Goal: Browse casually

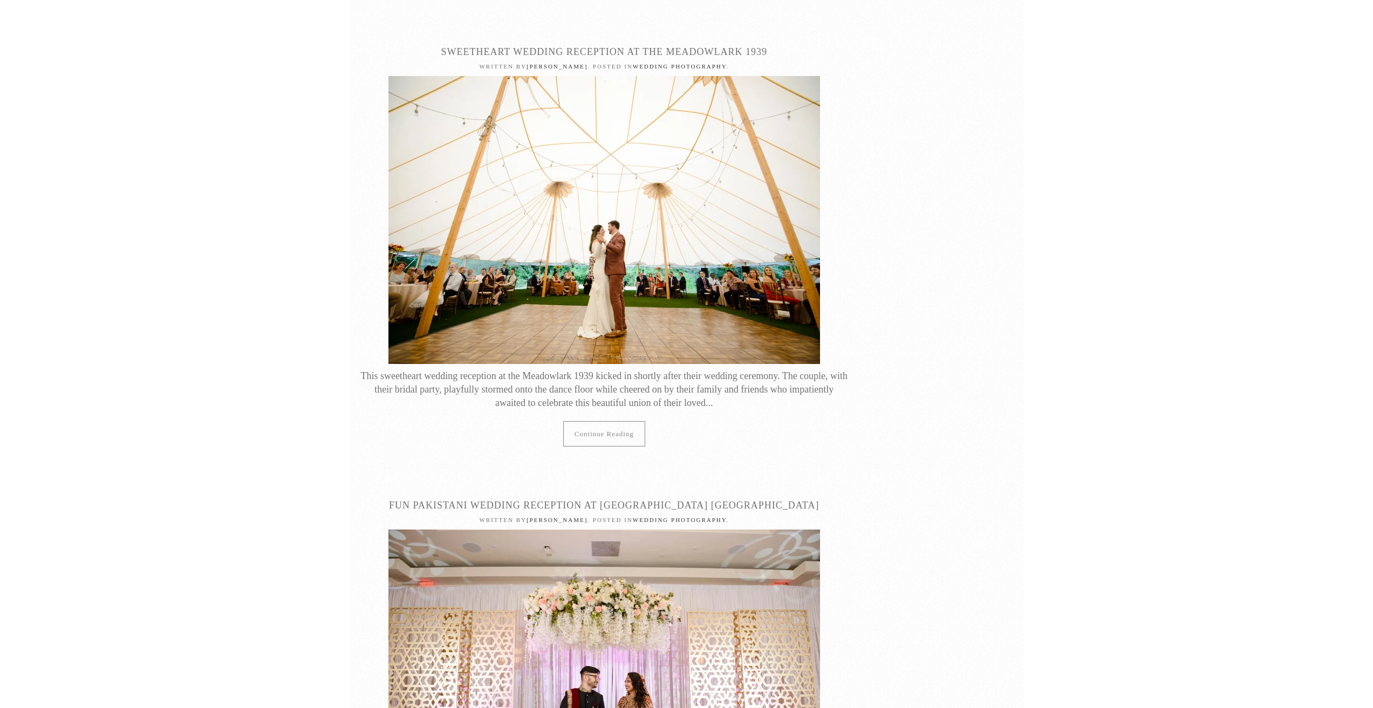
scroll to position [1618, 0]
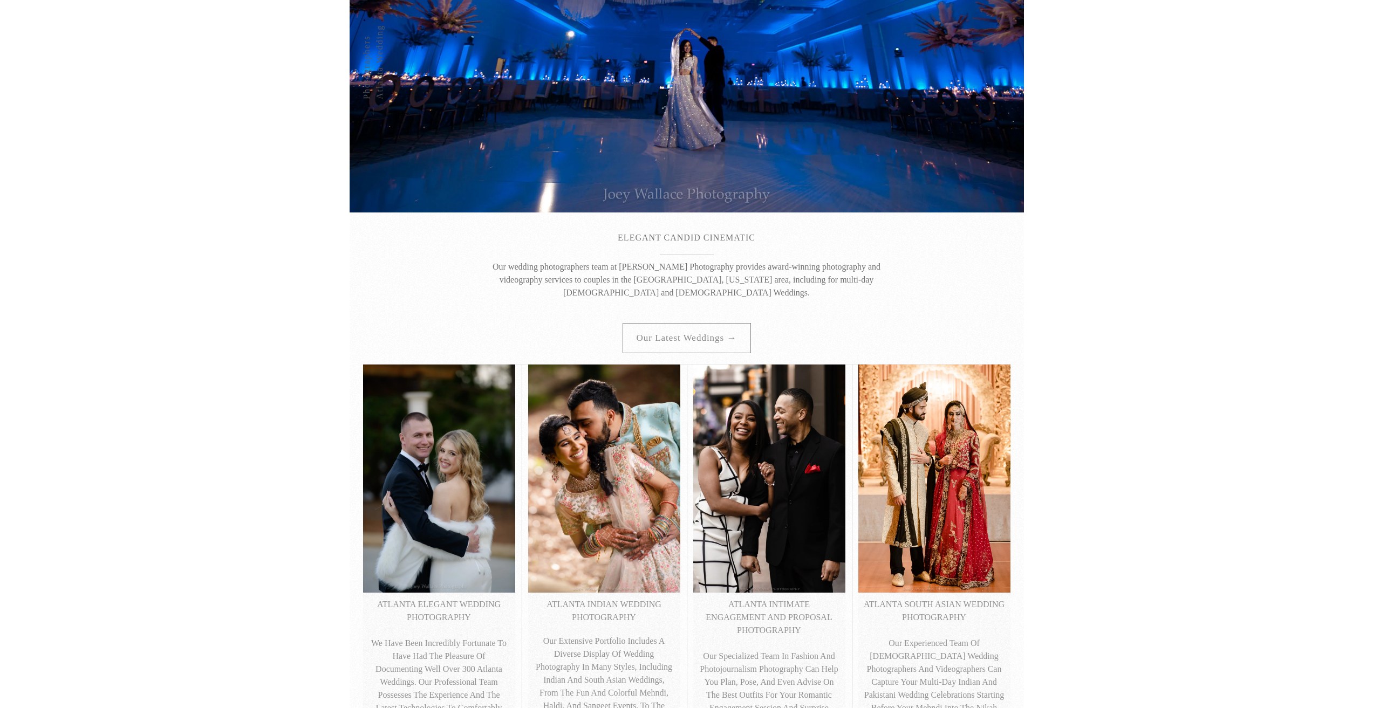
scroll to position [324, 0]
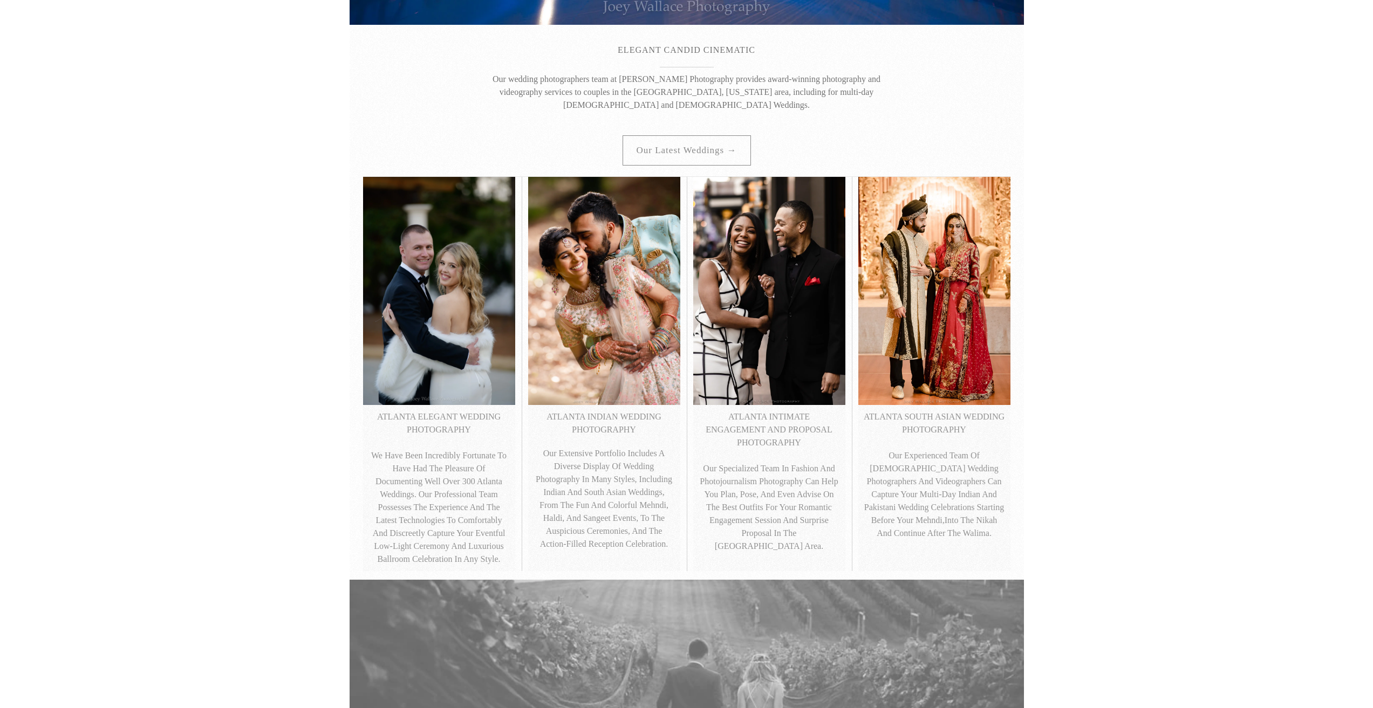
click at [934, 424] on p "ATLANTA SOUTH ASIAN WEDDING PHOTOGRAPHY Our experienced team of [DEMOGRAPHIC_DA…" at bounding box center [933, 474] width 141 height 129
click at [945, 335] on img at bounding box center [934, 291] width 152 height 228
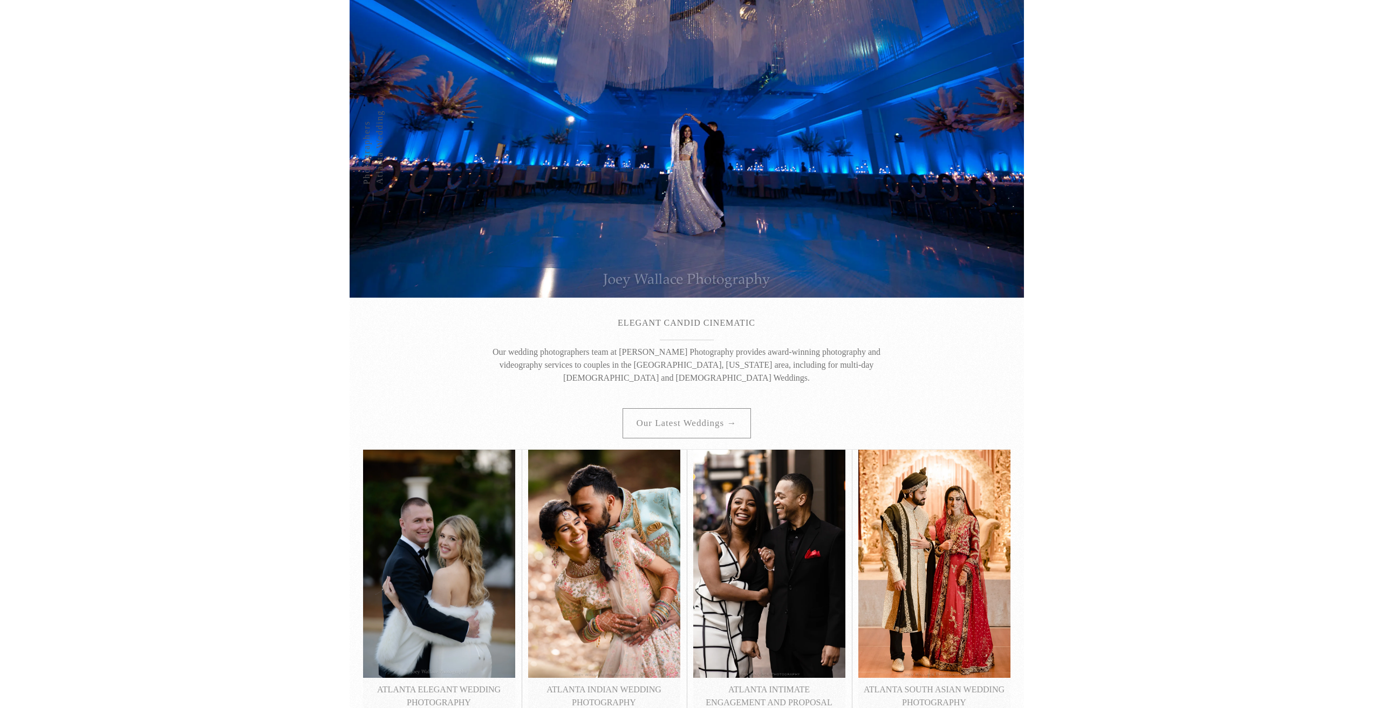
scroll to position [0, 0]
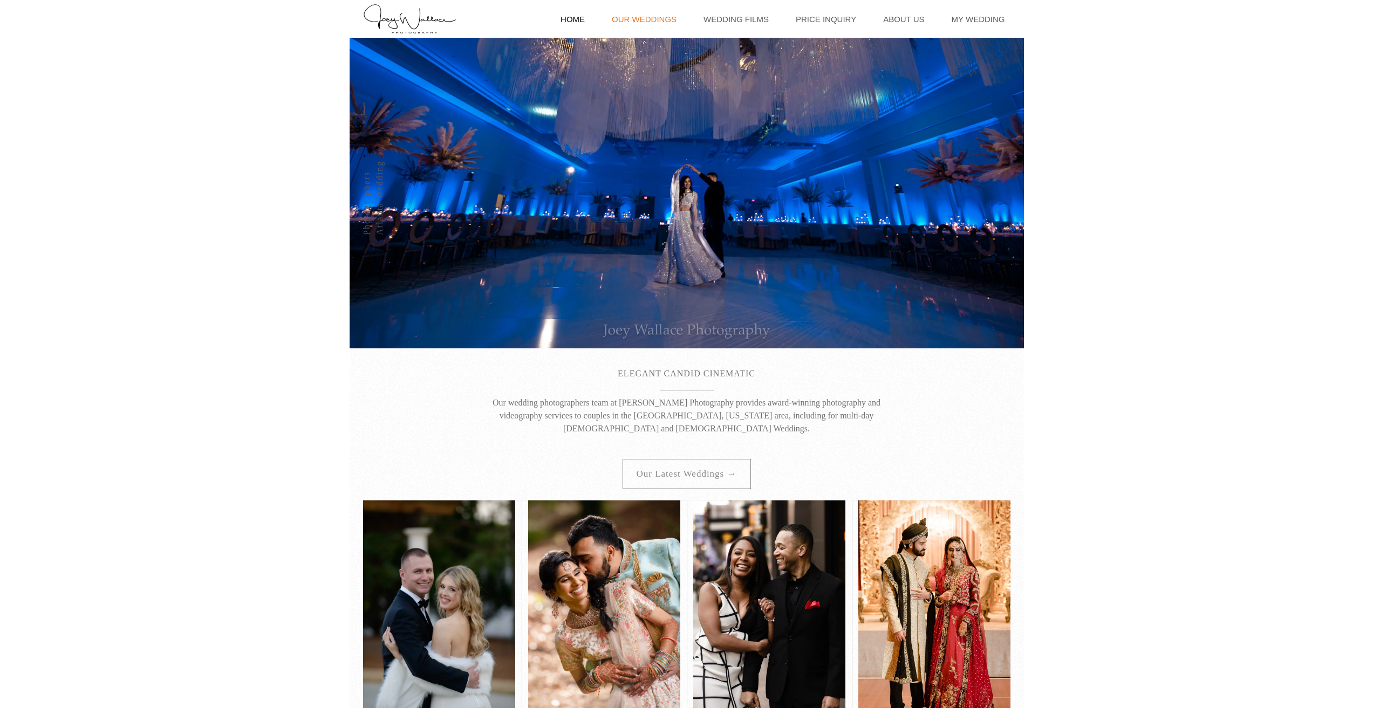
click at [661, 15] on link "Our Weddings" at bounding box center [644, 19] width 76 height 38
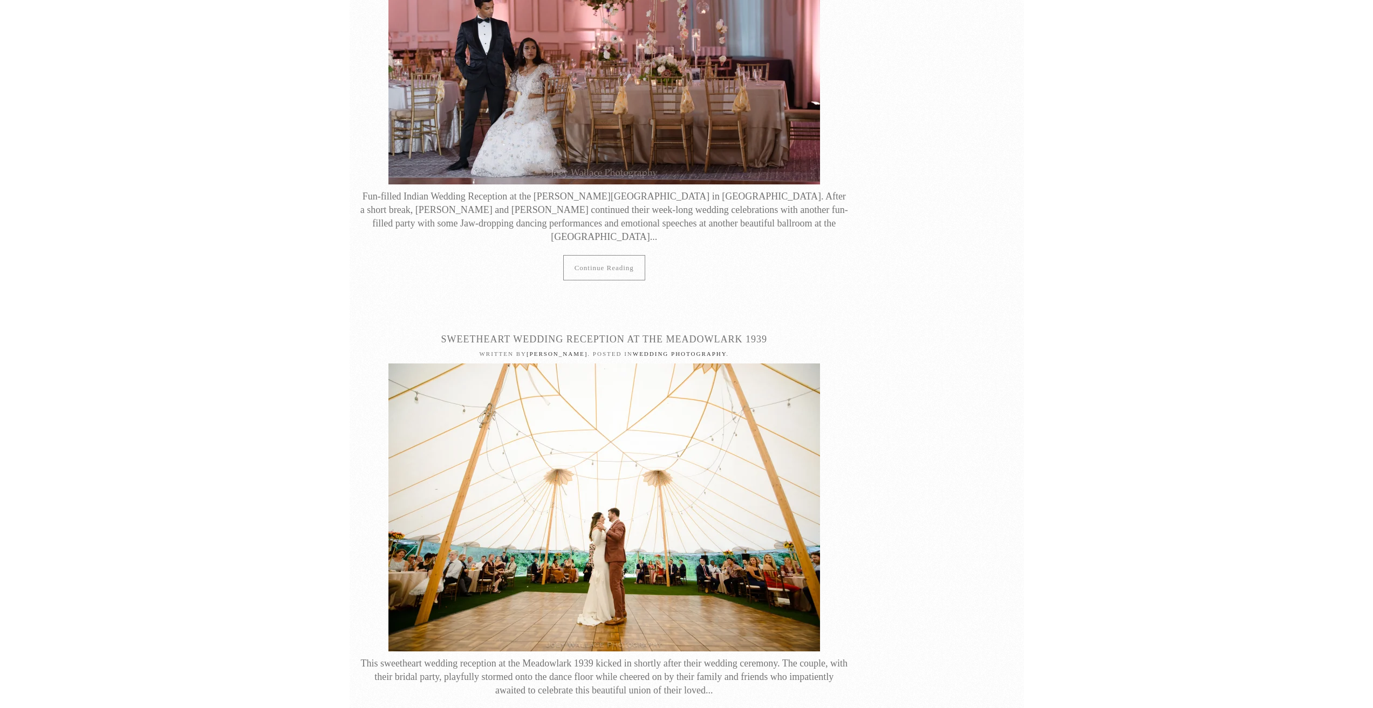
scroll to position [1294, 0]
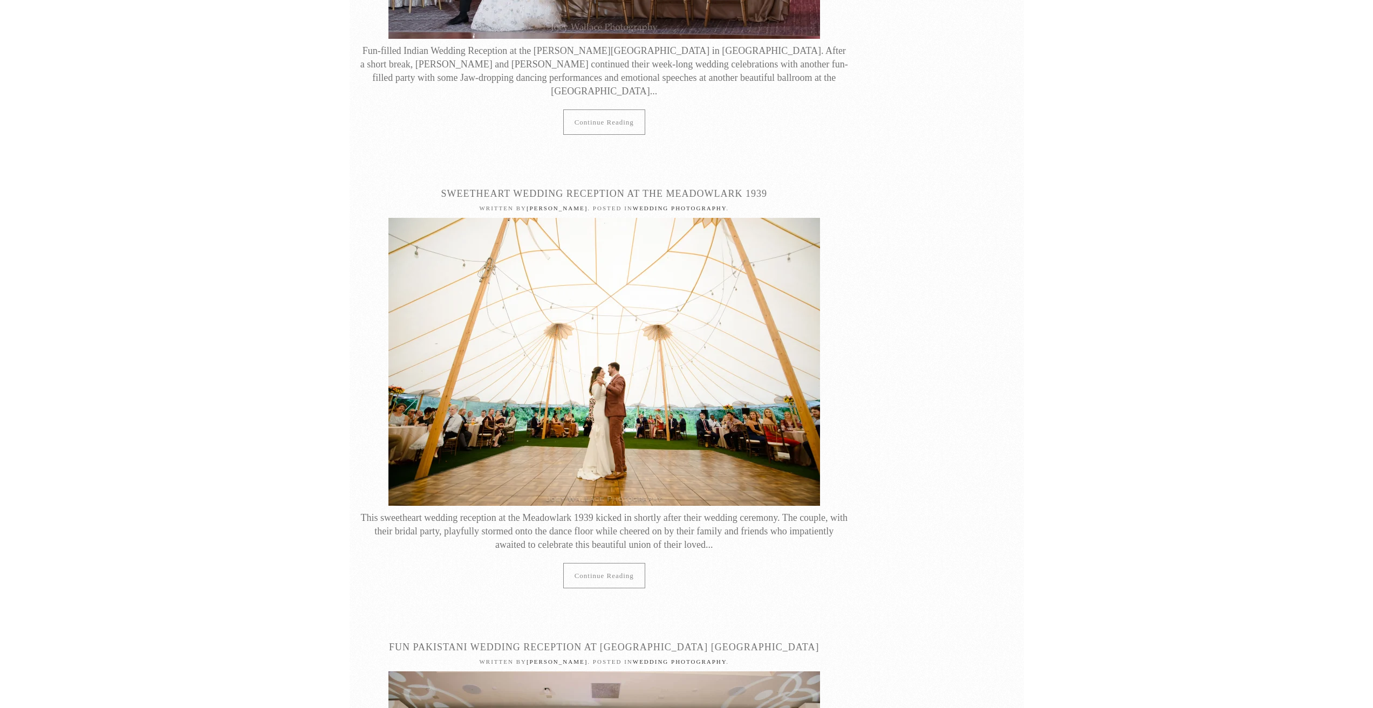
drag, startPoint x: 1375, startPoint y: 102, endPoint x: 1376, endPoint y: 127, distance: 24.8
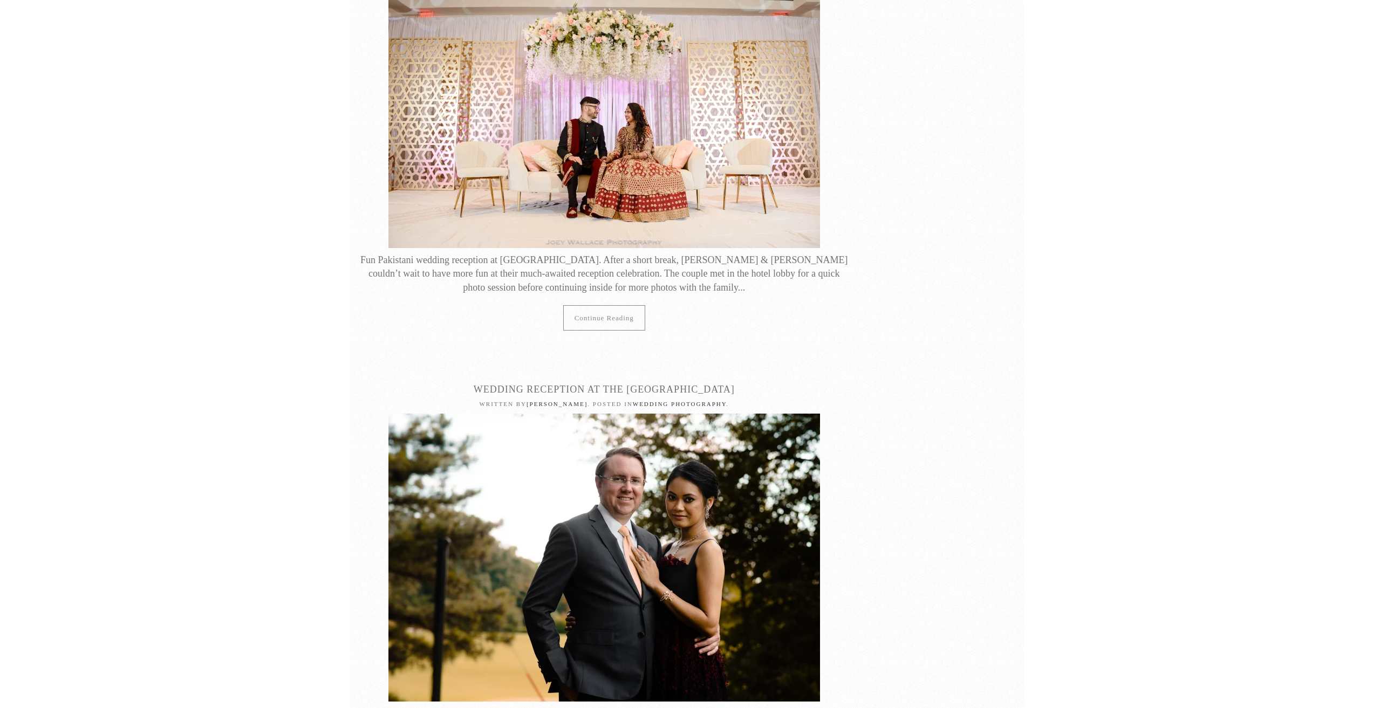
scroll to position [2019, 0]
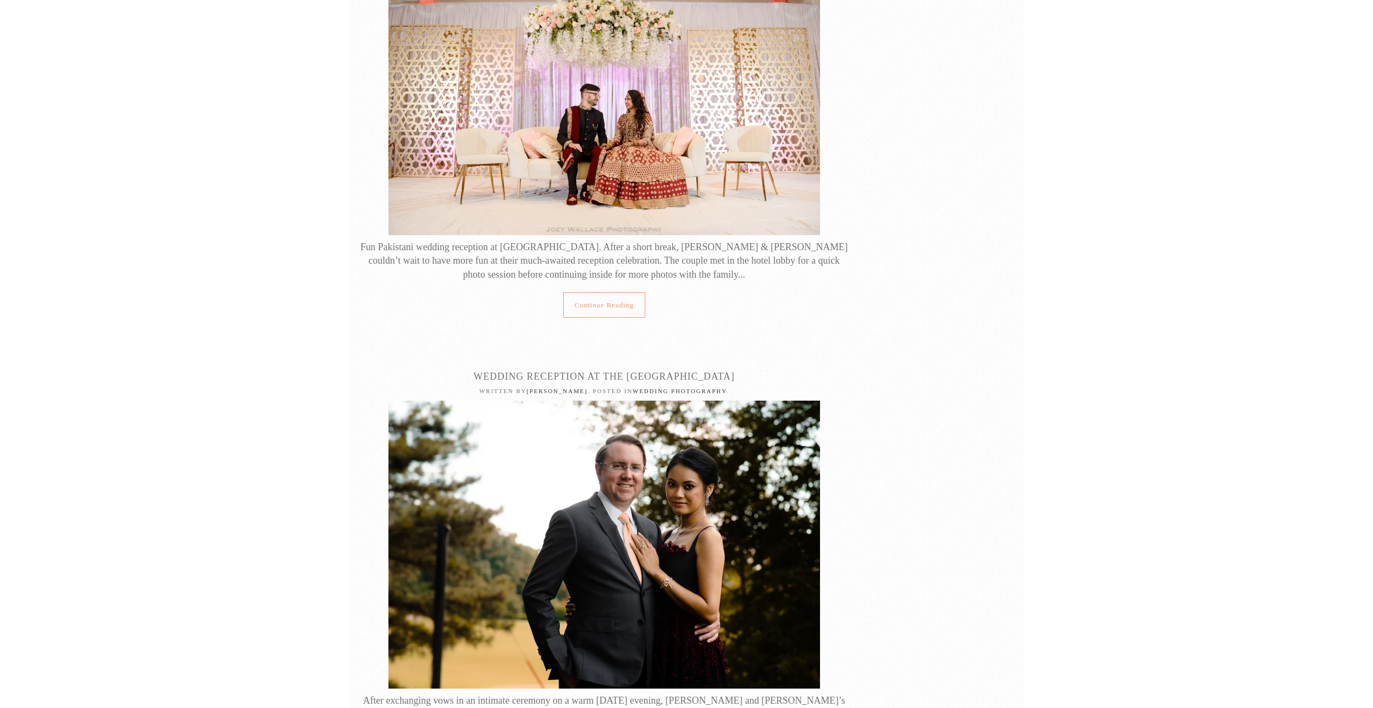
click at [640, 292] on link "Continue reading" at bounding box center [604, 304] width 82 height 25
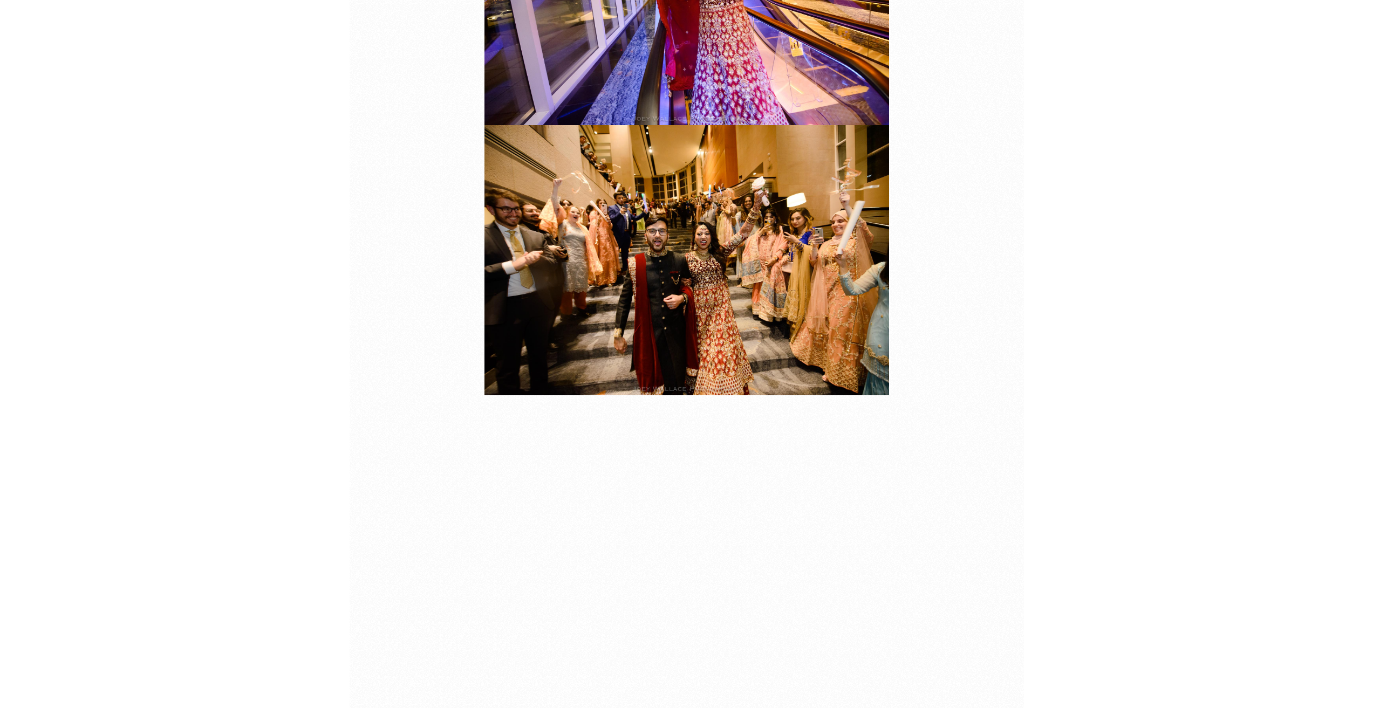
scroll to position [59149, 0]
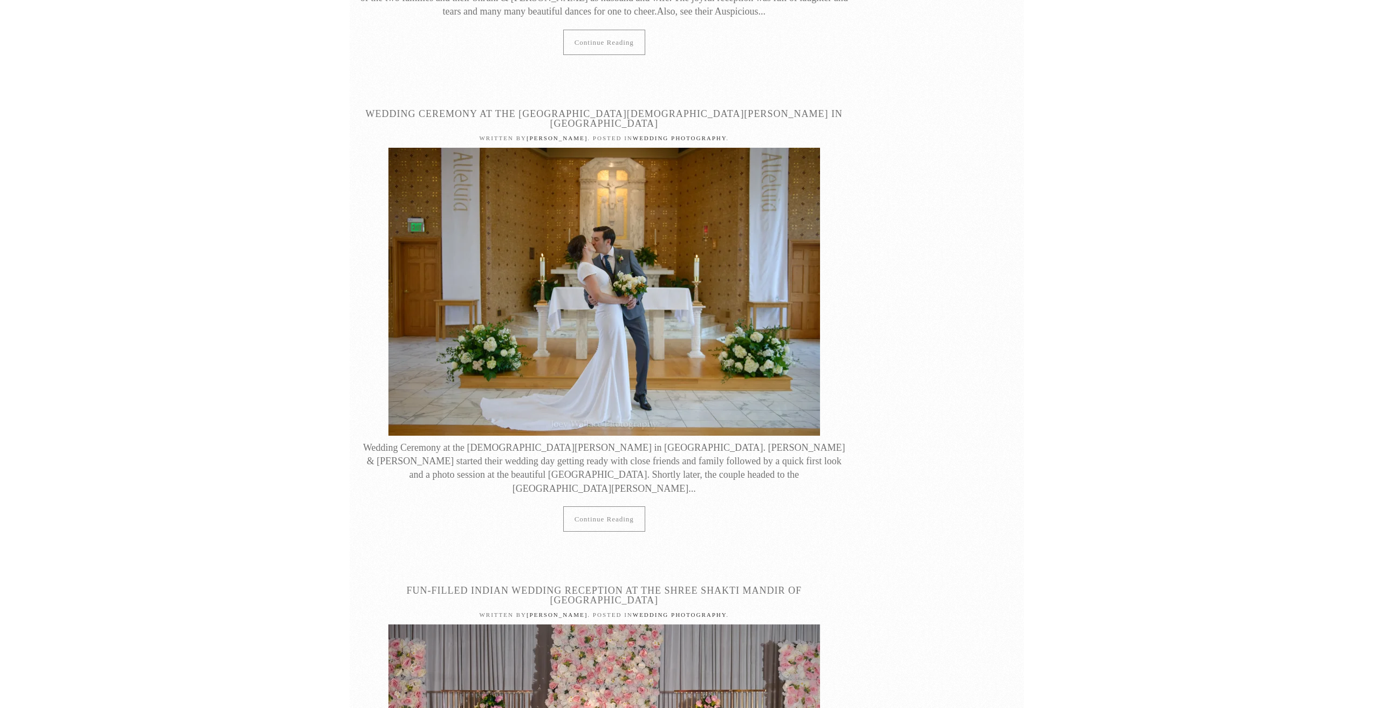
scroll to position [15514, 0]
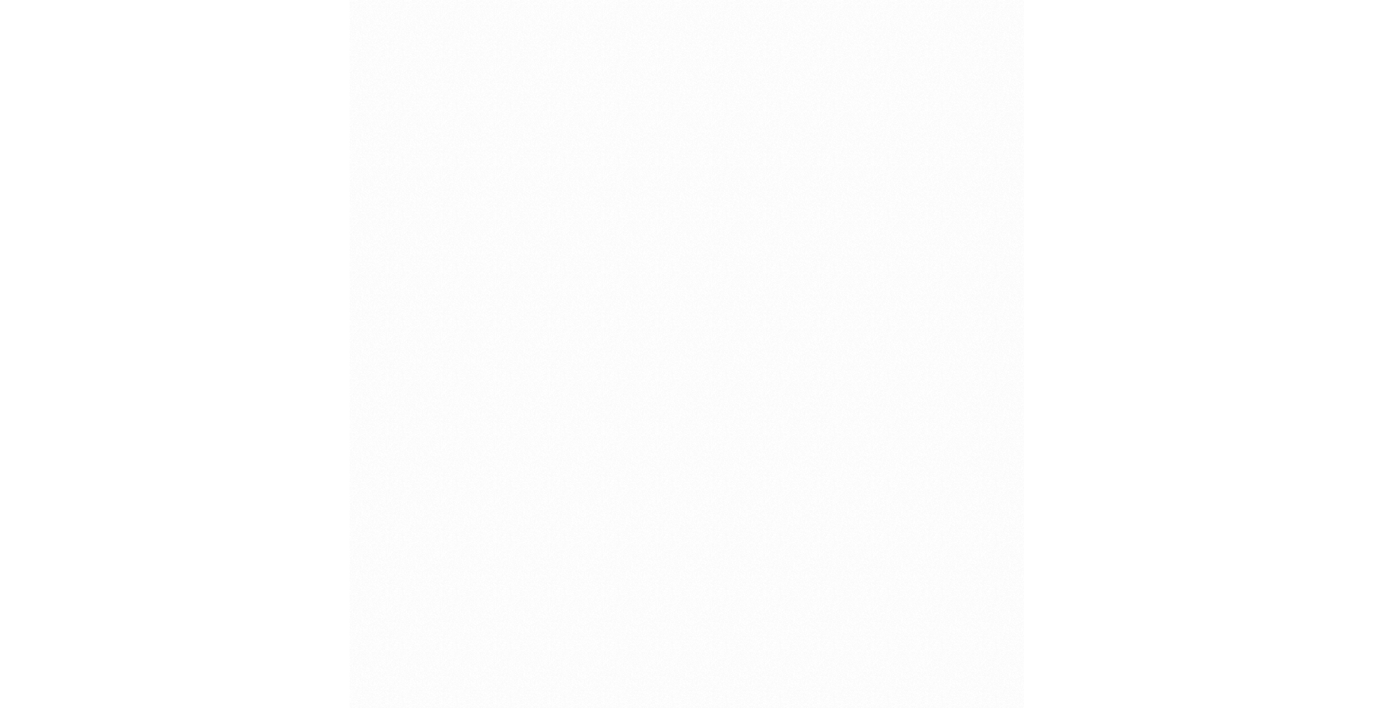
scroll to position [37984, 0]
